Goal: Transaction & Acquisition: Purchase product/service

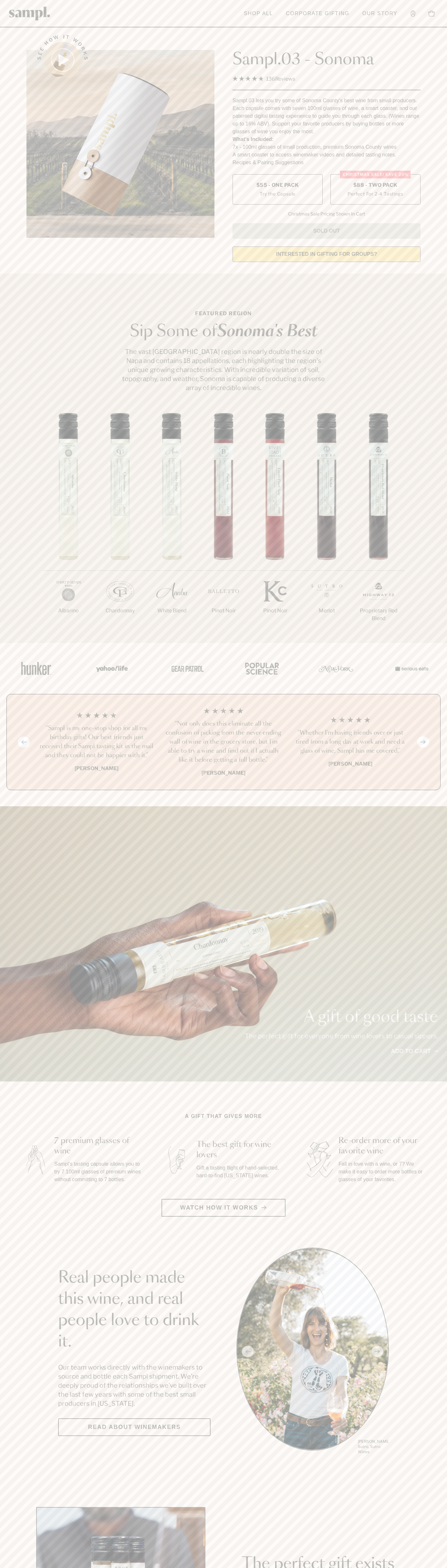
click at [375, 186] on span "$88 - Two Pack" at bounding box center [375, 185] width 44 height 7
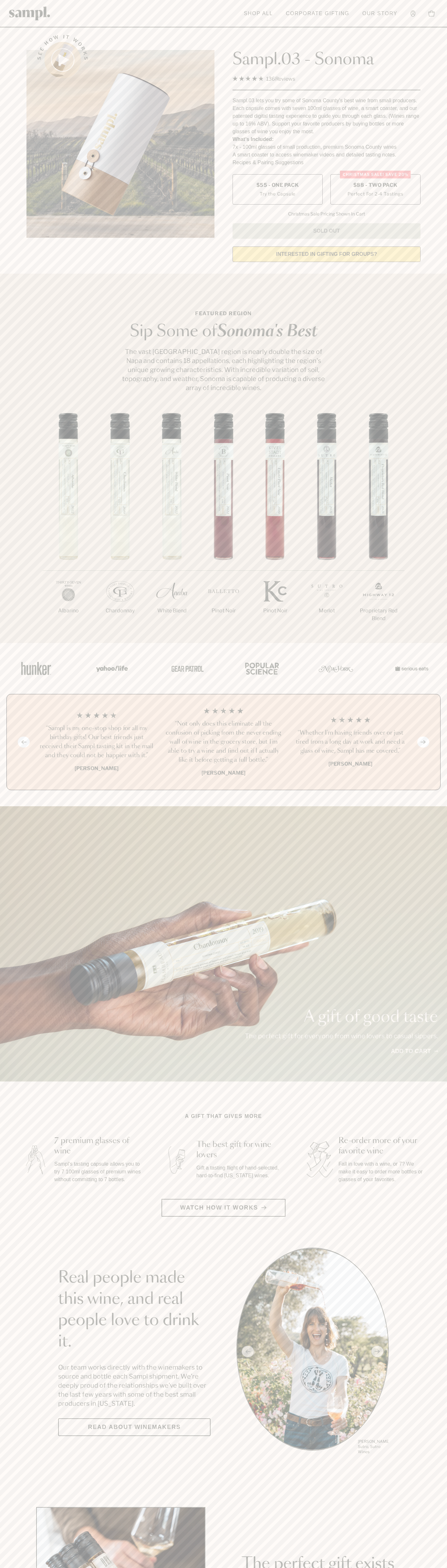
click at [224, 743] on h3 "“Not only does this eliminate all the confusion of picking from the never endin…" at bounding box center [223, 742] width 116 height 45
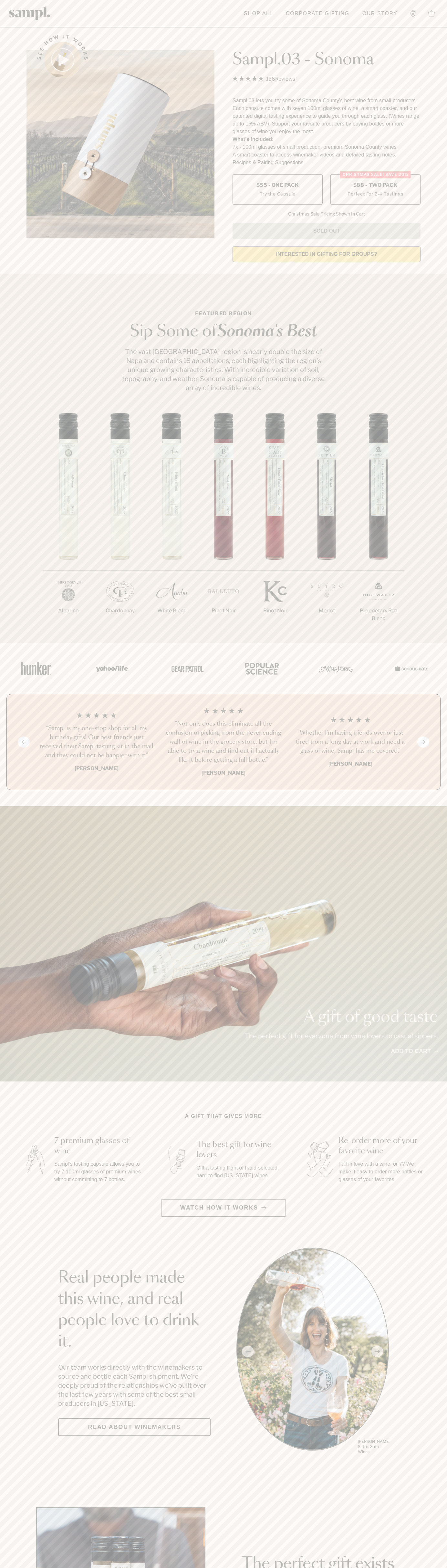
click at [415, 26] on header "Toggle navigation menu Shop All Corporate Gifting Our Story Account Story Shop …" at bounding box center [224, 13] width 447 height 27
click at [421, 433] on div "1/7 [GEOGRAPHIC_DATA] 2/7 Chardonnay 3/7" at bounding box center [224, 528] width 447 height 230
click at [258, 1567] on html "Skip to main content Toggle navigation menu Shop All Corporate Gifting Our Stor…" at bounding box center [224, 1513] width 447 height 3026
click at [28, 1567] on html "Skip to main content Toggle navigation menu Shop All Corporate Gifting Our Stor…" at bounding box center [224, 1513] width 447 height 3026
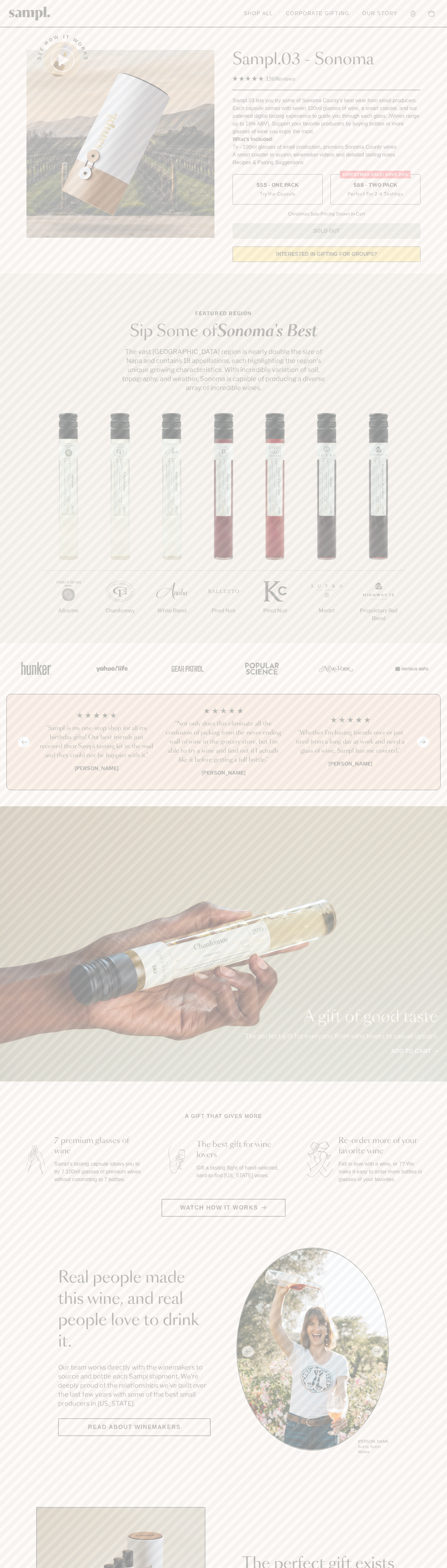
click at [375, 186] on span "$88 - Two Pack" at bounding box center [375, 185] width 44 height 7
click at [224, 743] on h3 "“Not only does this eliminate all the confusion of picking from the never endin…" at bounding box center [223, 742] width 116 height 45
